Goal: Register for event/course

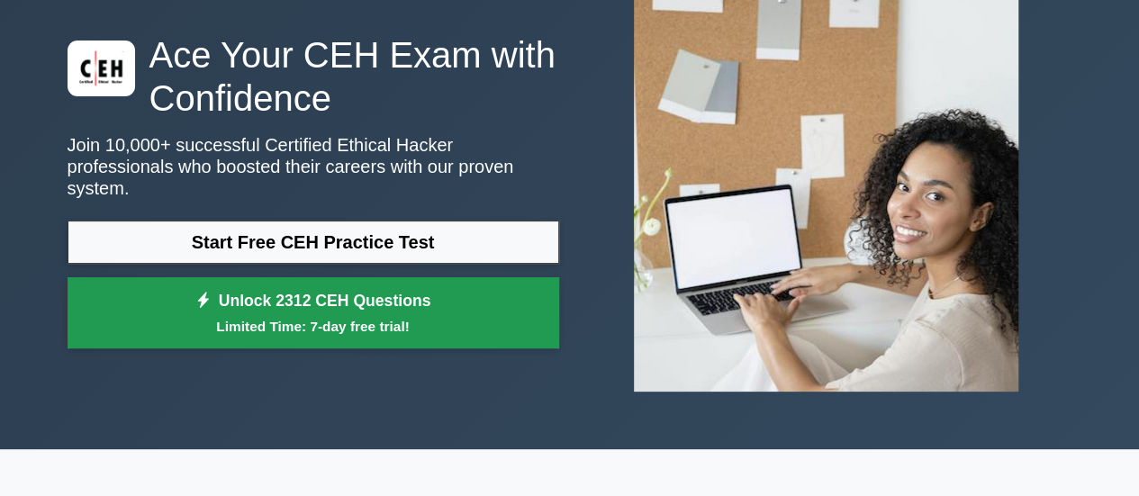
click at [352, 287] on link "Unlock 2312 CEH Questions Limited Time: 7-day free trial!" at bounding box center [314, 313] width 492 height 72
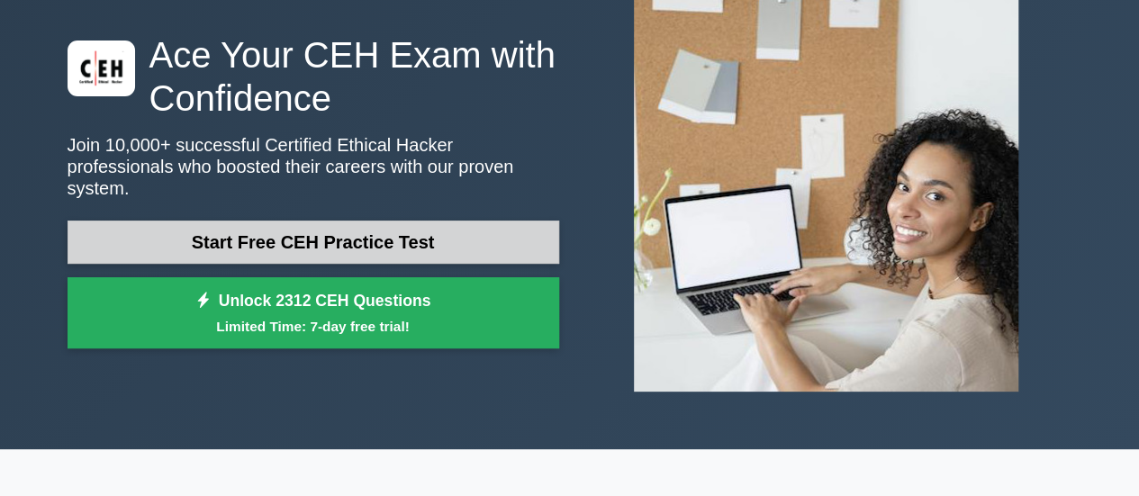
click at [192, 237] on link "Start Free CEH Practice Test" at bounding box center [314, 242] width 492 height 43
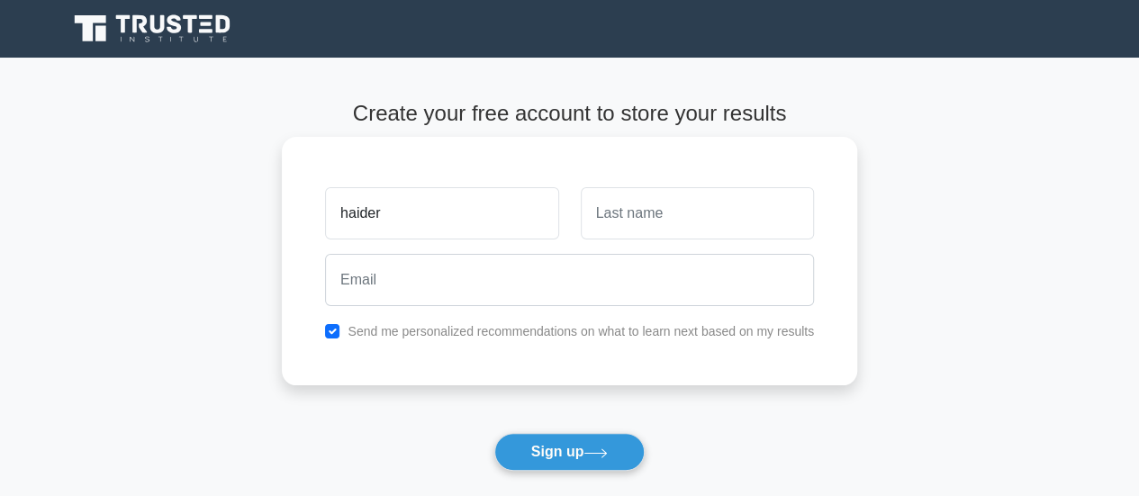
type input "haider"
click at [494, 433] on button "Sign up" at bounding box center [569, 452] width 151 height 38
click at [630, 211] on input "a;i" at bounding box center [697, 213] width 233 height 52
type input "ali"
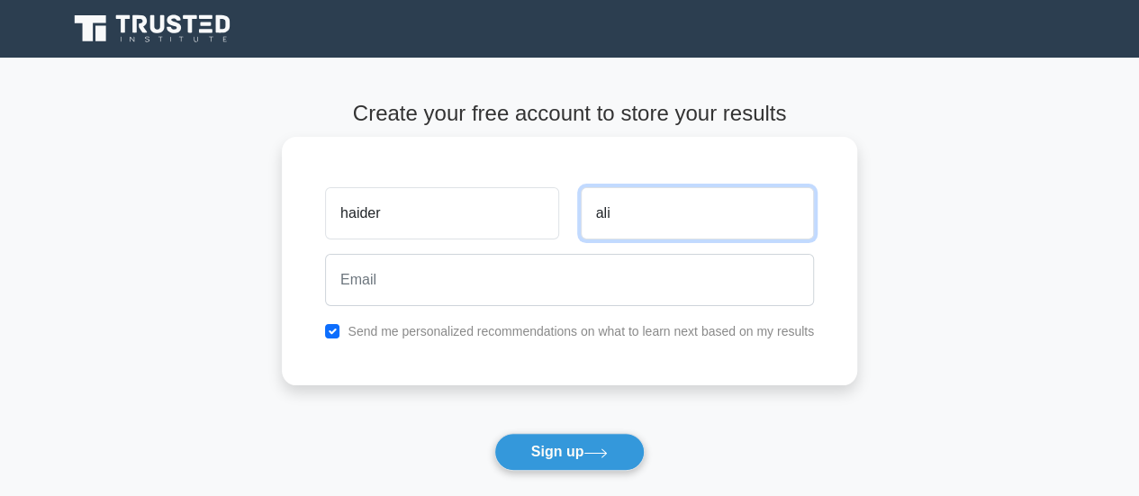
click at [494, 433] on button "Sign up" at bounding box center [569, 452] width 151 height 38
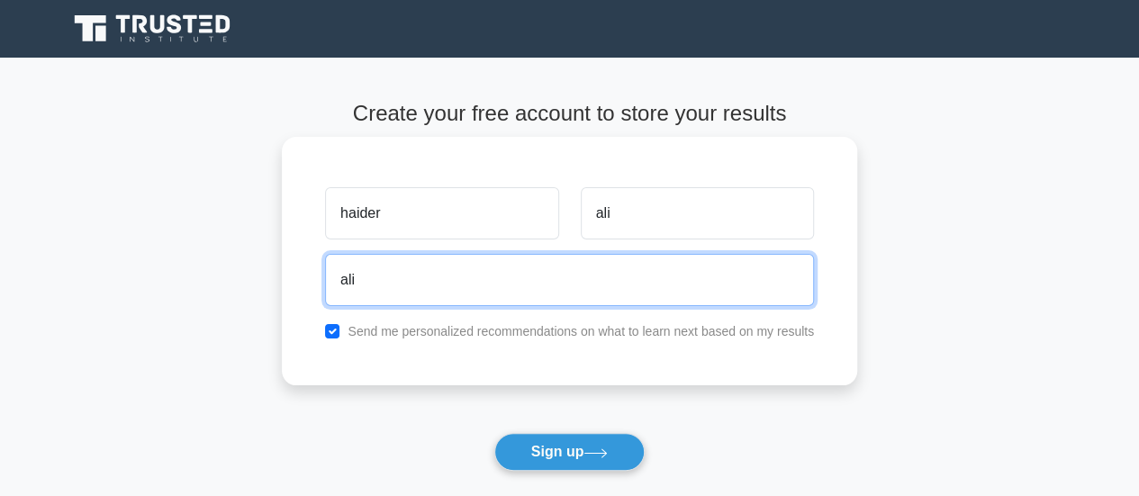
type input "[EMAIL_ADDRESS][DOMAIN_NAME]"
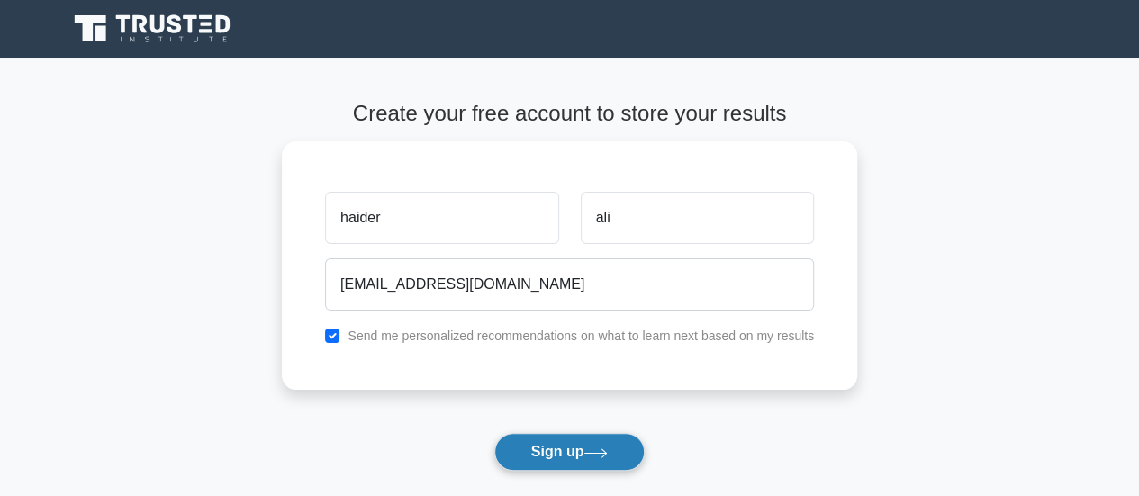
click at [540, 450] on button "Sign up" at bounding box center [569, 452] width 151 height 38
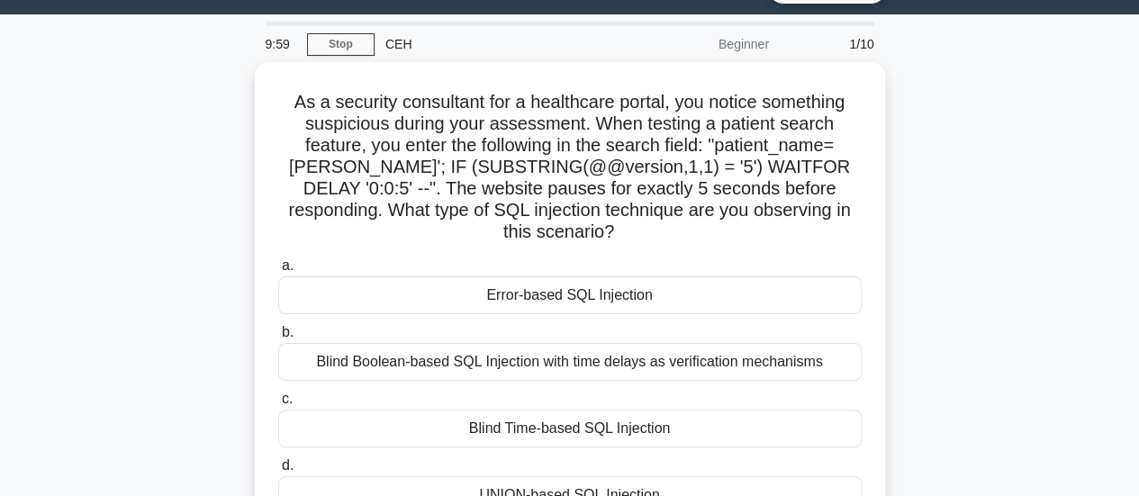
scroll to position [47, 0]
